Goal: Check status

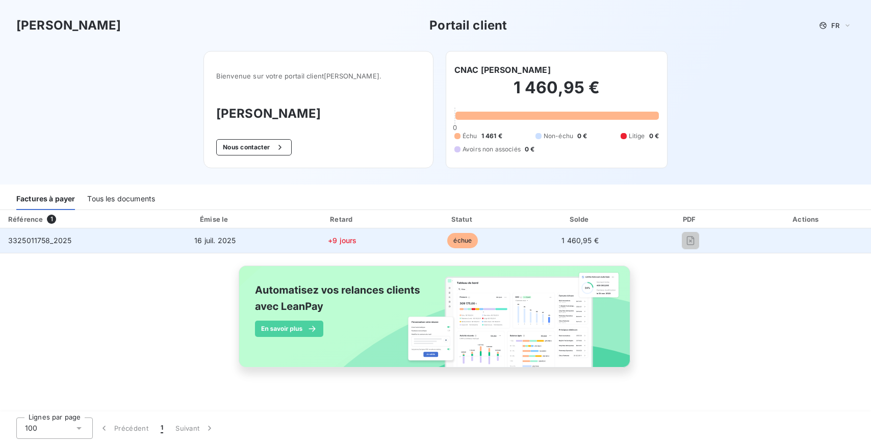
click at [445, 243] on td "échue" at bounding box center [462, 240] width 119 height 24
click at [325, 242] on td "+9 jours" at bounding box center [342, 240] width 122 height 24
click at [231, 246] on td "16 juil. 2025" at bounding box center [215, 240] width 133 height 24
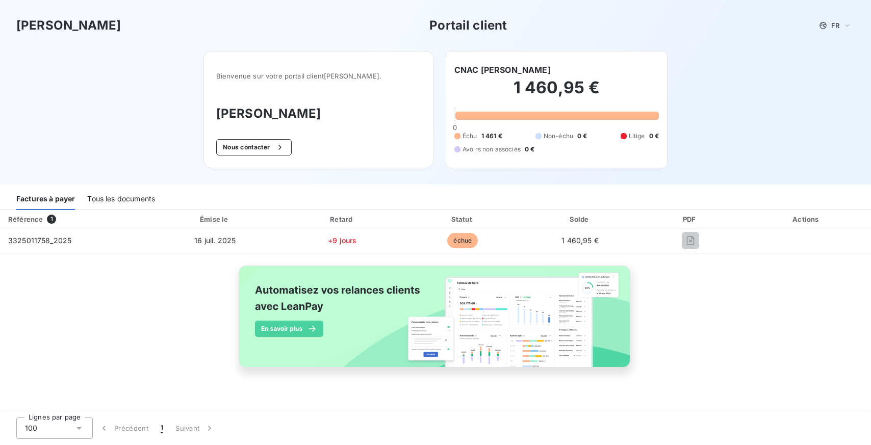
drag, startPoint x: 59, startPoint y: 245, endPoint x: 101, endPoint y: 217, distance: 51.0
click at [59, 245] on td "3325011758_2025" at bounding box center [74, 240] width 149 height 24
click at [125, 197] on div "Tous les documents" at bounding box center [121, 199] width 68 height 21
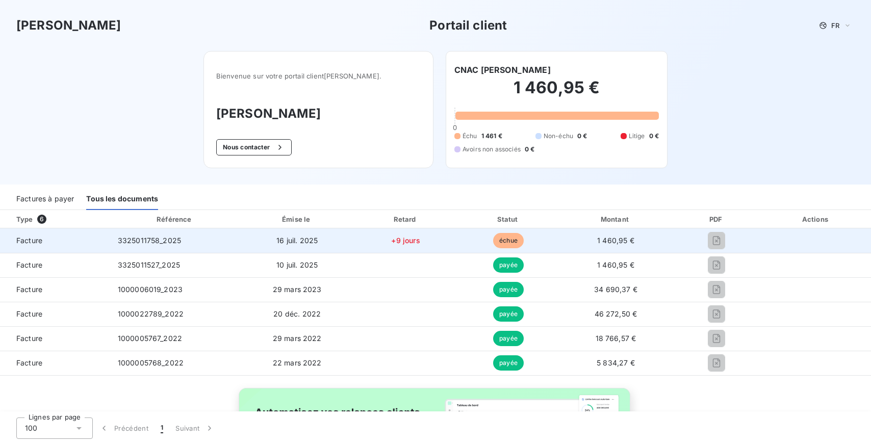
click at [295, 246] on td "16 juil. 2025" at bounding box center [297, 240] width 113 height 24
drag, startPoint x: 629, startPoint y: 244, endPoint x: 521, endPoint y: 244, distance: 107.6
click at [629, 244] on span "1 460,95 €" at bounding box center [615, 240] width 37 height 9
drag, startPoint x: 429, startPoint y: 239, endPoint x: 276, endPoint y: 243, distance: 153.0
click at [429, 239] on td "+9 jours" at bounding box center [406, 240] width 104 height 24
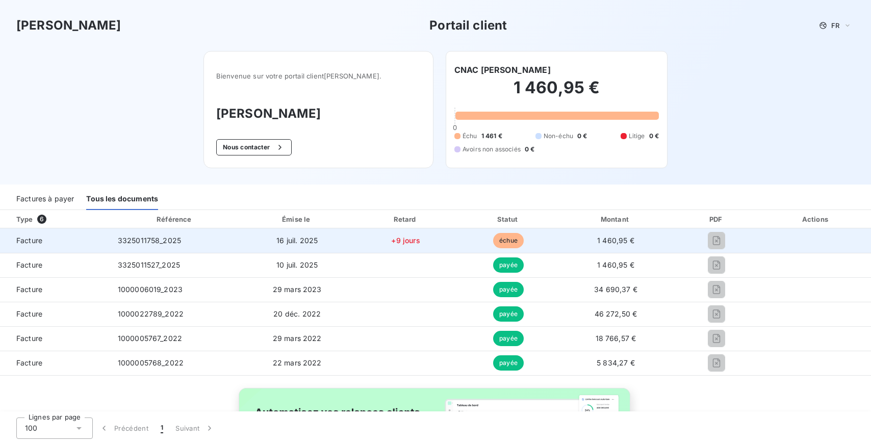
click at [257, 244] on td "16 juil. 2025" at bounding box center [297, 240] width 113 height 24
